Goal: Task Accomplishment & Management: Complete application form

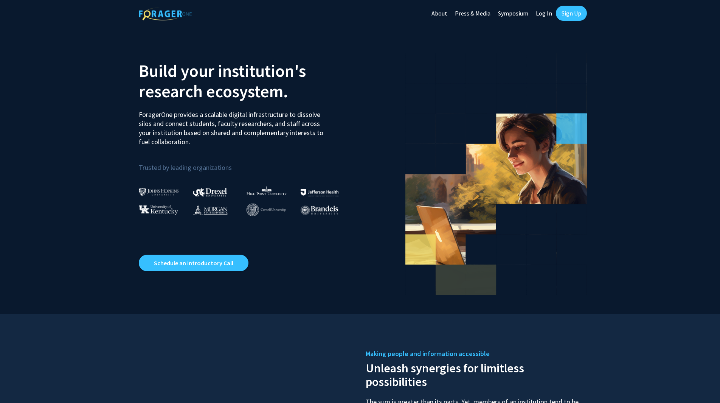
click at [562, 12] on link "Sign Up" at bounding box center [571, 13] width 31 height 15
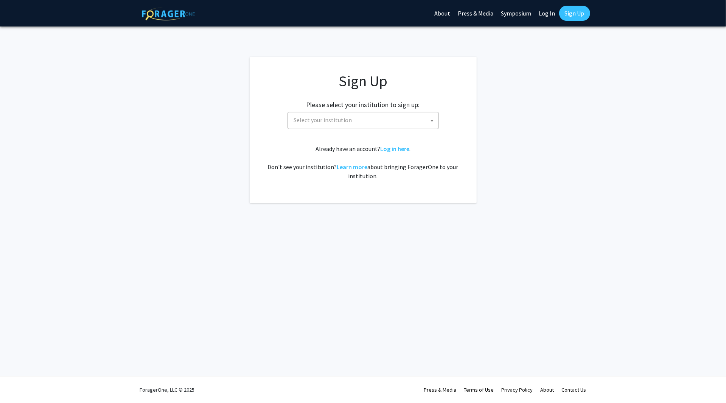
click at [393, 119] on span "Select your institution" at bounding box center [364, 120] width 147 height 16
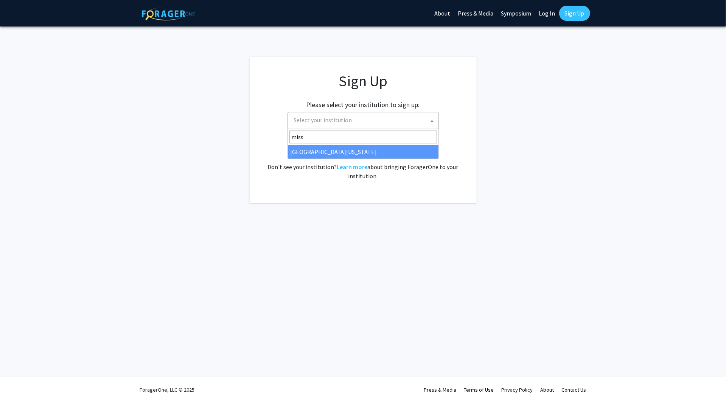
type input "miss"
select select "33"
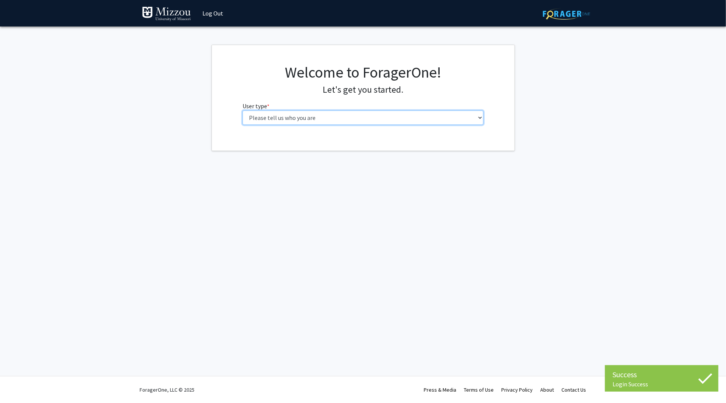
click at [363, 118] on select "Please tell us who you are Undergraduate Student Master's Student Doctoral Cand…" at bounding box center [362, 117] width 241 height 14
select select "1: undergrad"
click at [242, 110] on select "Please tell us who you are Undergraduate Student Master's Student Doctoral Cand…" at bounding box center [362, 117] width 241 height 14
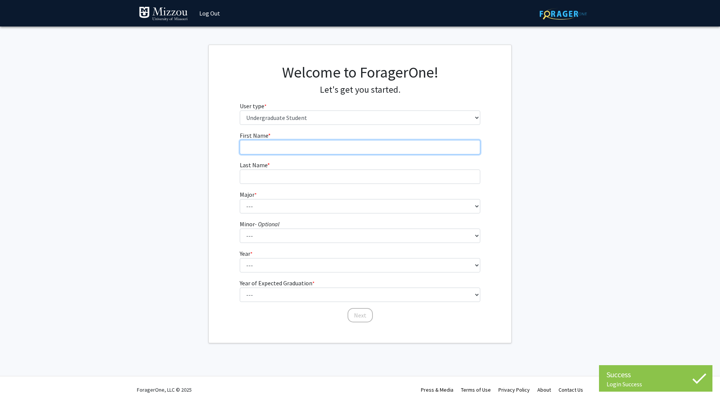
click at [352, 148] on input "First Name * required" at bounding box center [360, 147] width 241 height 14
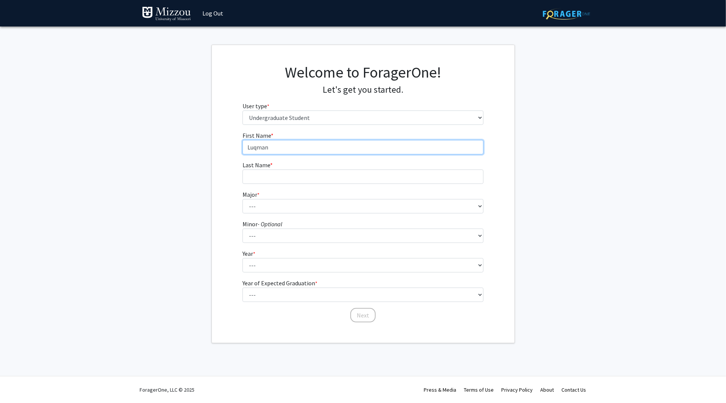
type input "Luqman"
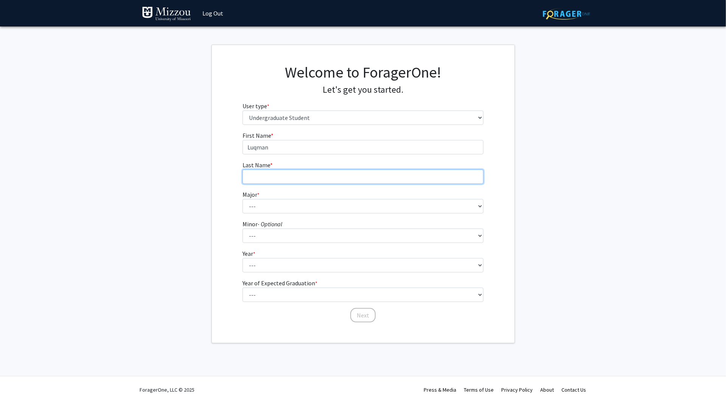
click at [340, 182] on input "Last Name * required" at bounding box center [362, 176] width 241 height 14
type input "Sheth"
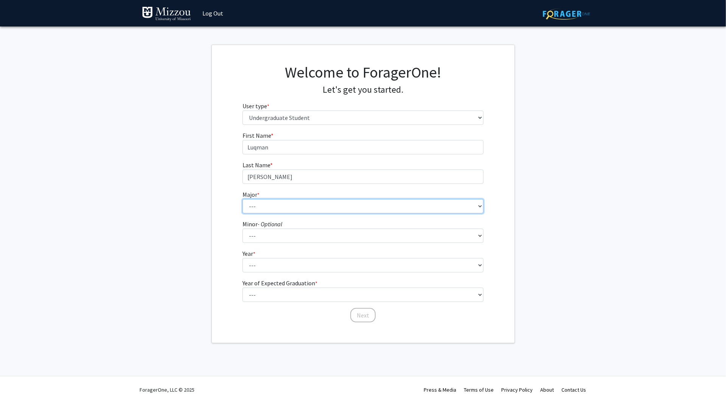
click at [349, 200] on select "--- Agribusiness Management Agricultural Education Agricultural Education: Comm…" at bounding box center [362, 206] width 241 height 14
select select "42: 2538"
click at [242, 199] on select "--- Agribusiness Management Agricultural Education Agricultural Education: Comm…" at bounding box center [362, 206] width 241 height 14
click at [290, 236] on select "--- Accountancy Aerospace Engineering Aerospace Studies Agribusiness Management…" at bounding box center [362, 235] width 241 height 14
click at [241, 234] on div "First Name * required Luqman Last Name * required Sheth Major * required --- Ag…" at bounding box center [363, 227] width 252 height 192
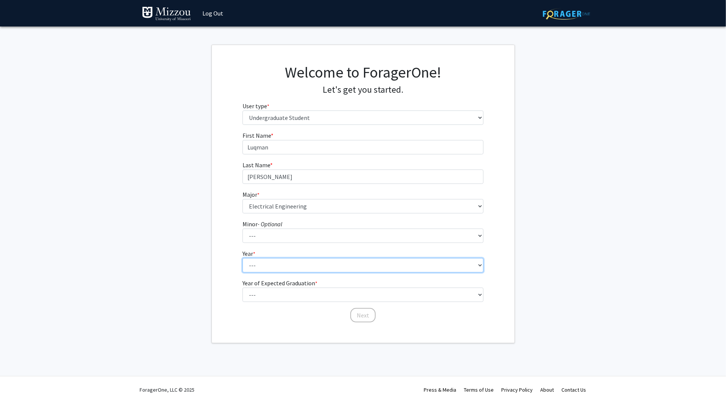
click at [262, 265] on select "--- First-year Sophomore Junior Senior Postbaccalaureate Certificate" at bounding box center [362, 265] width 241 height 14
click at [242, 258] on select "--- First-year Sophomore Junior Senior Postbaccalaureate Certificate" at bounding box center [362, 265] width 241 height 14
click at [273, 285] on label "Year of Expected Graduation * required" at bounding box center [279, 282] width 75 height 9
click at [273, 272] on select "--- First-year Sophomore Junior Senior Postbaccalaureate Certificate" at bounding box center [362, 265] width 241 height 14
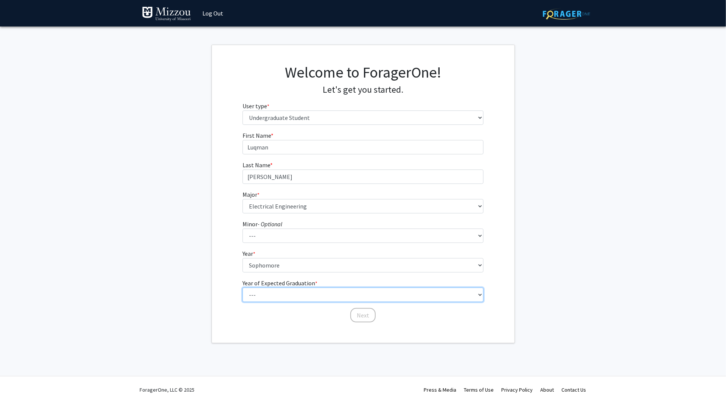
click at [273, 289] on select "--- 2025 2026 2027 2028 2029 2030 2031 2032 2033 2034" at bounding box center [362, 294] width 241 height 14
click at [232, 276] on div "First Name * required Luqman Last Name * required Sheth Major * required --- Ag…" at bounding box center [363, 227] width 303 height 192
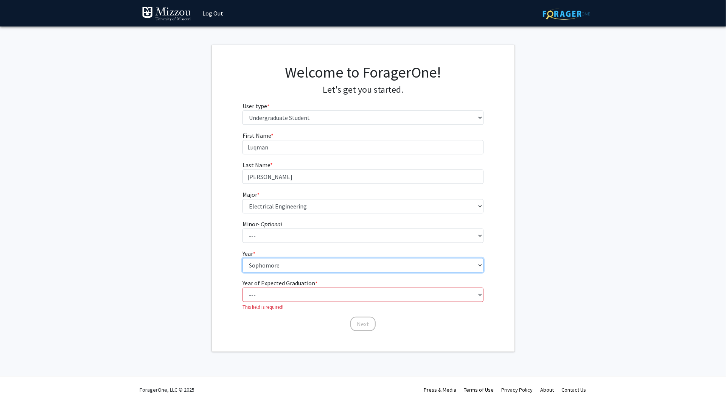
click at [260, 271] on select "--- First-year Sophomore Junior Senior Postbaccalaureate Certificate" at bounding box center [362, 265] width 241 height 14
click at [242, 258] on select "--- First-year Sophomore Junior Senior Postbaccalaureate Certificate" at bounding box center [362, 265] width 241 height 14
click at [268, 285] on label "Year of Expected Graduation * required" at bounding box center [279, 282] width 75 height 9
click at [268, 272] on select "--- First-year Sophomore Junior Senior Postbaccalaureate Certificate" at bounding box center [362, 265] width 241 height 14
click at [273, 272] on form "First Name * required Luqman Last Name * required Sheth Major * required --- Ag…" at bounding box center [362, 227] width 241 height 193
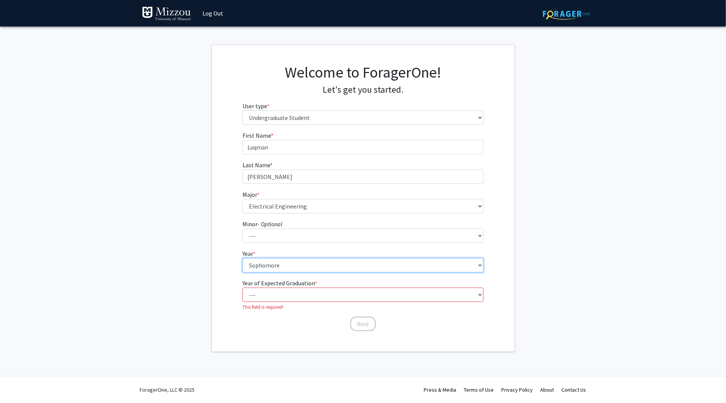
click at [277, 264] on select "--- First-year Sophomore Junior Senior Postbaccalaureate Certificate" at bounding box center [362, 265] width 241 height 14
select select "1: first-year"
click at [242, 258] on select "--- First-year Sophomore Junior Senior Postbaccalaureate Certificate" at bounding box center [362, 265] width 241 height 14
click at [270, 293] on select "--- 2025 2026 2027 2028 2029 2030 2031 2032 2033 2034" at bounding box center [362, 294] width 241 height 14
select select "3: 2027"
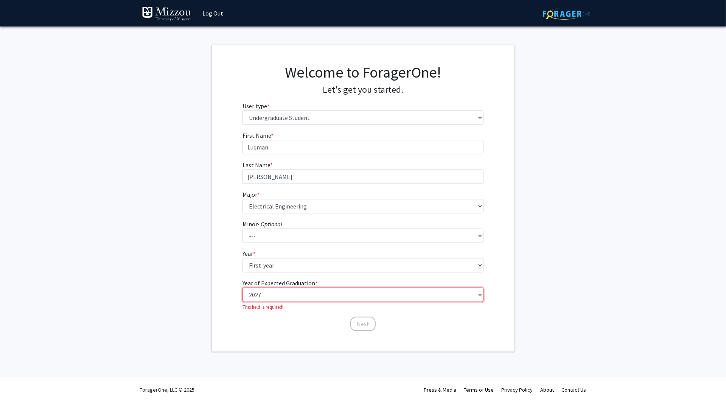
click at [242, 287] on select "--- 2025 2026 2027 2028 2029 2030 2031 2032 2033 2034" at bounding box center [362, 294] width 241 height 14
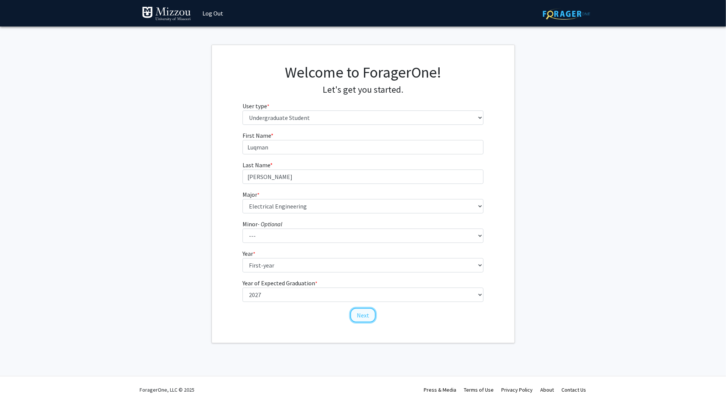
click at [352, 316] on button "Next" at bounding box center [362, 315] width 25 height 14
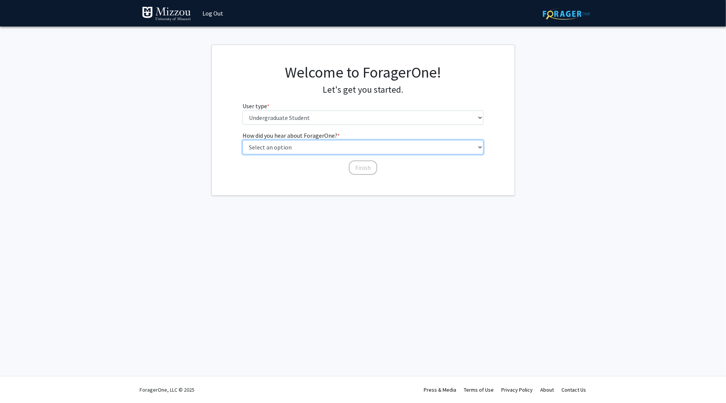
click at [349, 147] on select "Select an option Peer/student recommendation Faculty/staff recommendation Unive…" at bounding box center [362, 147] width 241 height 14
select select "2: faculty_recommendation"
click at [242, 140] on select "Select an option Peer/student recommendation Faculty/staff recommendation Unive…" at bounding box center [362, 147] width 241 height 14
click at [361, 165] on button "Finish" at bounding box center [363, 167] width 28 height 14
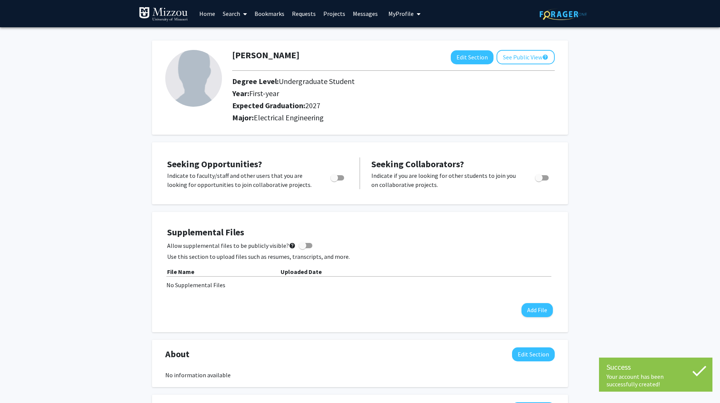
scroll to position [38, 0]
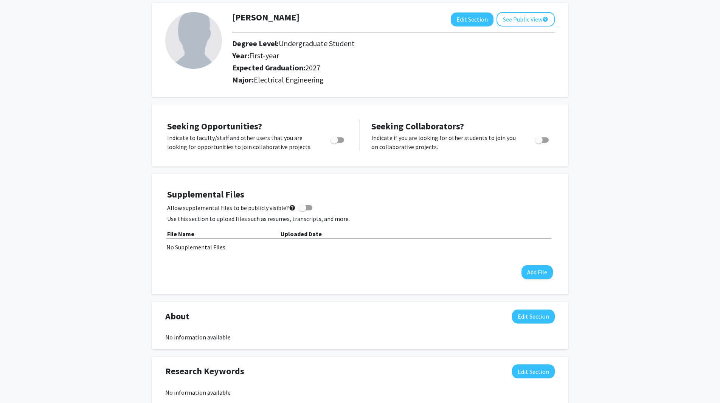
click at [334, 141] on span "Toggle" at bounding box center [334, 140] width 8 height 8
click at [334, 143] on input "Are you actively seeking opportunities?" at bounding box center [334, 143] width 0 height 0
checkbox input "true"
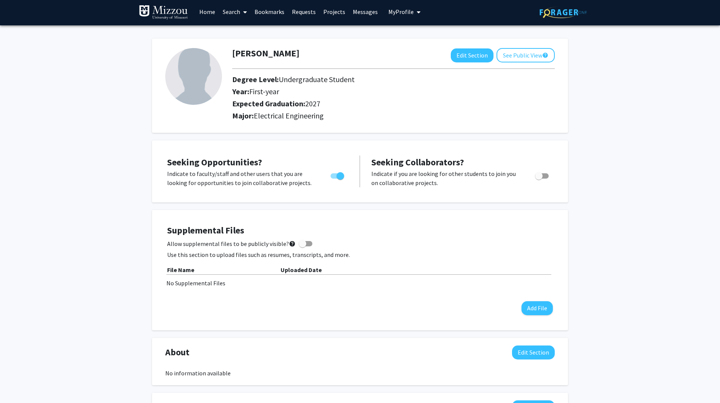
scroll to position [0, 0]
